Goal: Navigation & Orientation: Understand site structure

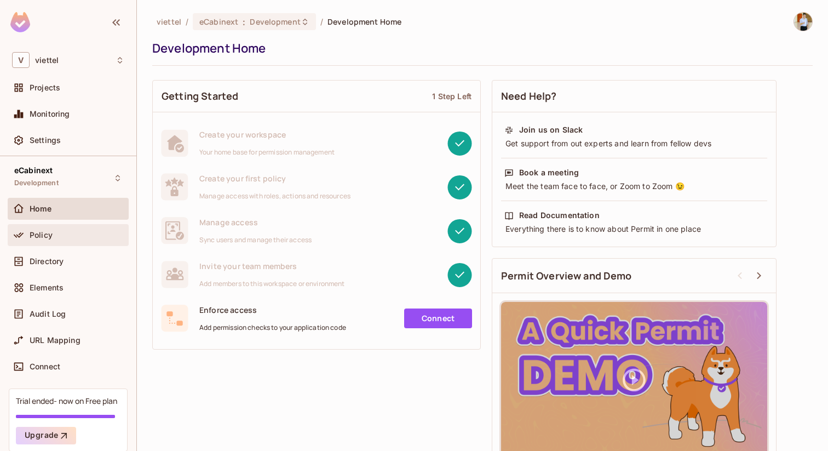
click at [82, 241] on div "Policy" at bounding box center [68, 235] width 121 height 22
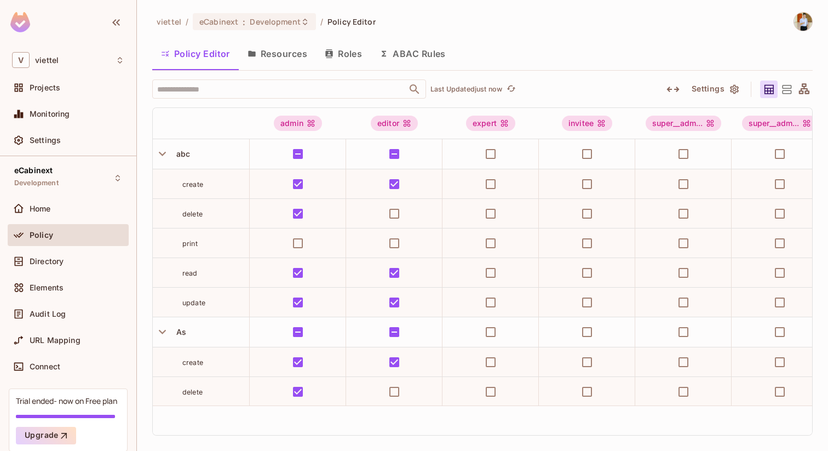
click at [281, 64] on button "Resources" at bounding box center [277, 53] width 77 height 27
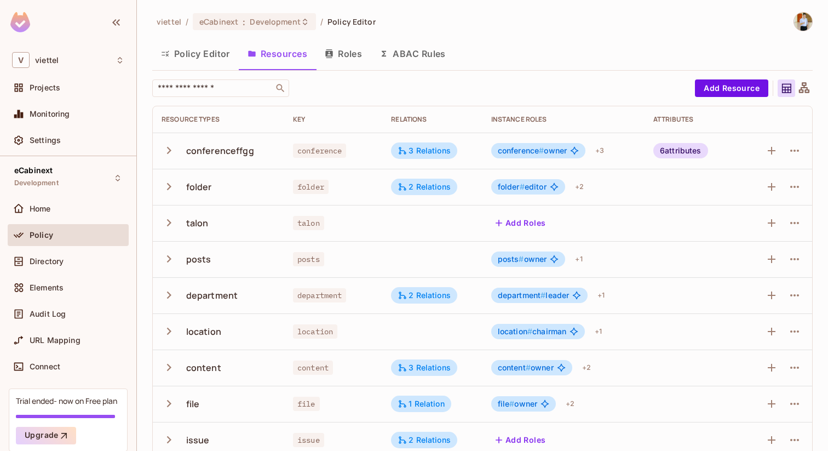
click at [339, 57] on button "Roles" at bounding box center [343, 53] width 55 height 27
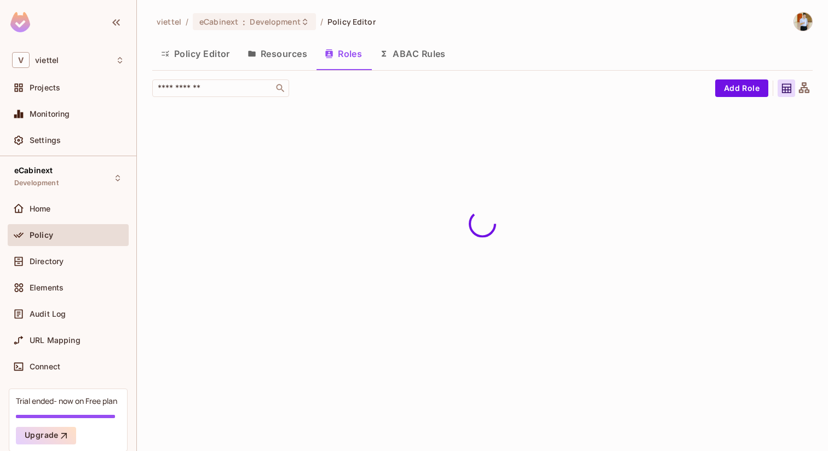
click at [291, 56] on button "Resources" at bounding box center [277, 53] width 77 height 27
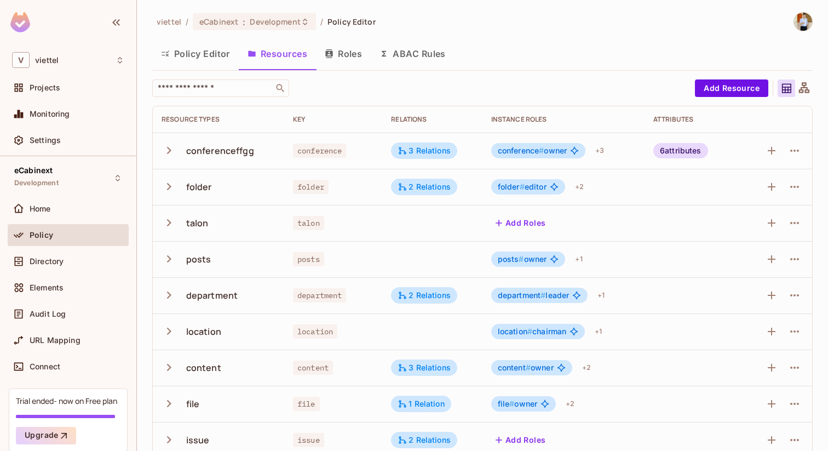
click at [197, 49] on button "Policy Editor" at bounding box center [195, 53] width 86 height 27
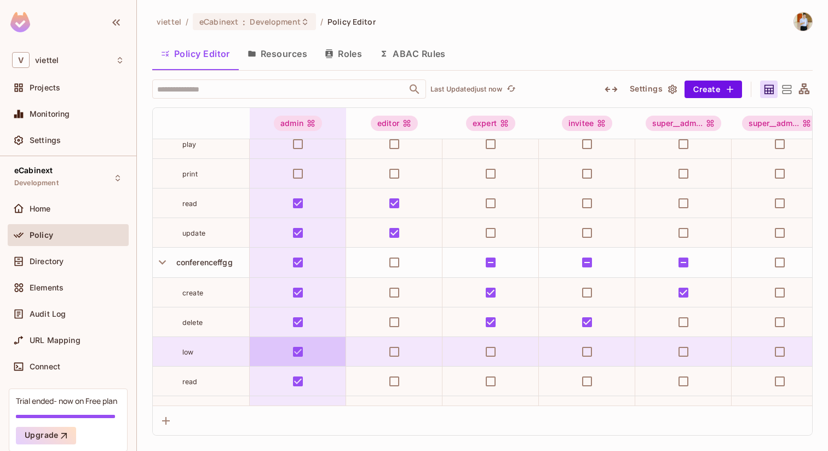
scroll to position [286, 0]
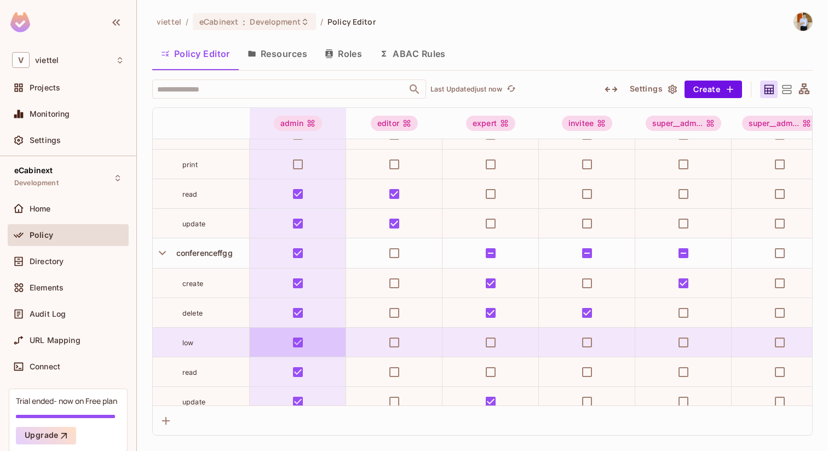
click at [312, 347] on td at bounding box center [298, 342] width 96 height 30
